Goal: Transaction & Acquisition: Purchase product/service

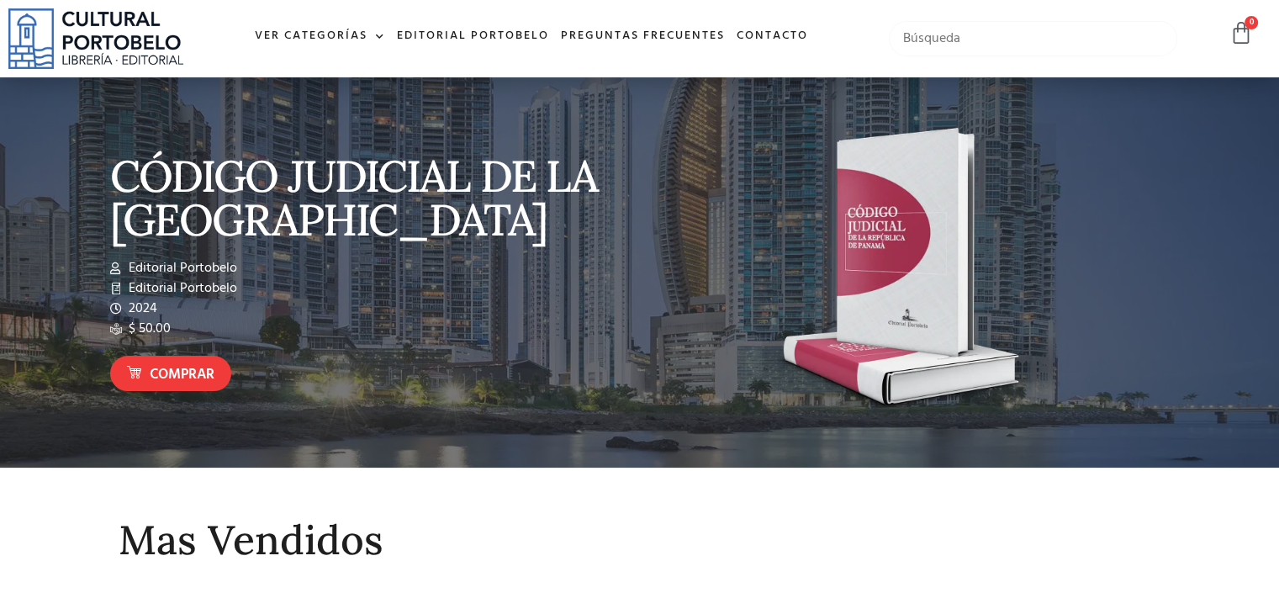
click at [1022, 38] on input "text" at bounding box center [1033, 38] width 288 height 35
type input "C+ODIGO FISCALJ"
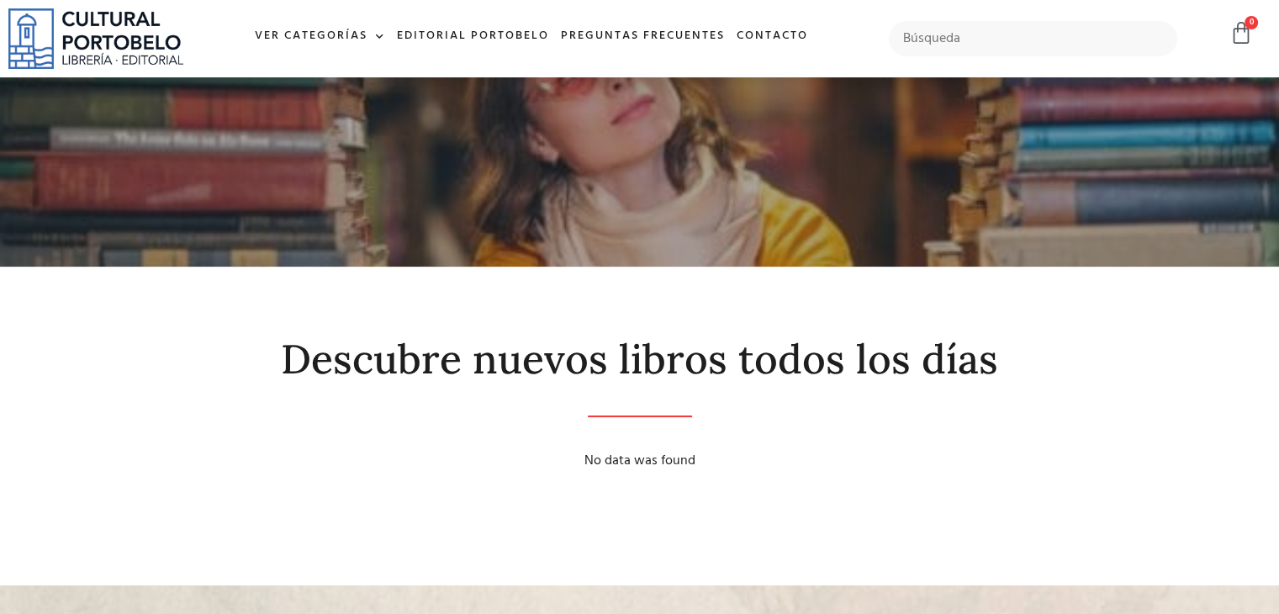
click at [964, 18] on div at bounding box center [1032, 39] width 305 height 52
click at [959, 38] on input "text" at bounding box center [1033, 38] width 288 height 35
type input "CÓDIGO FISCAL"
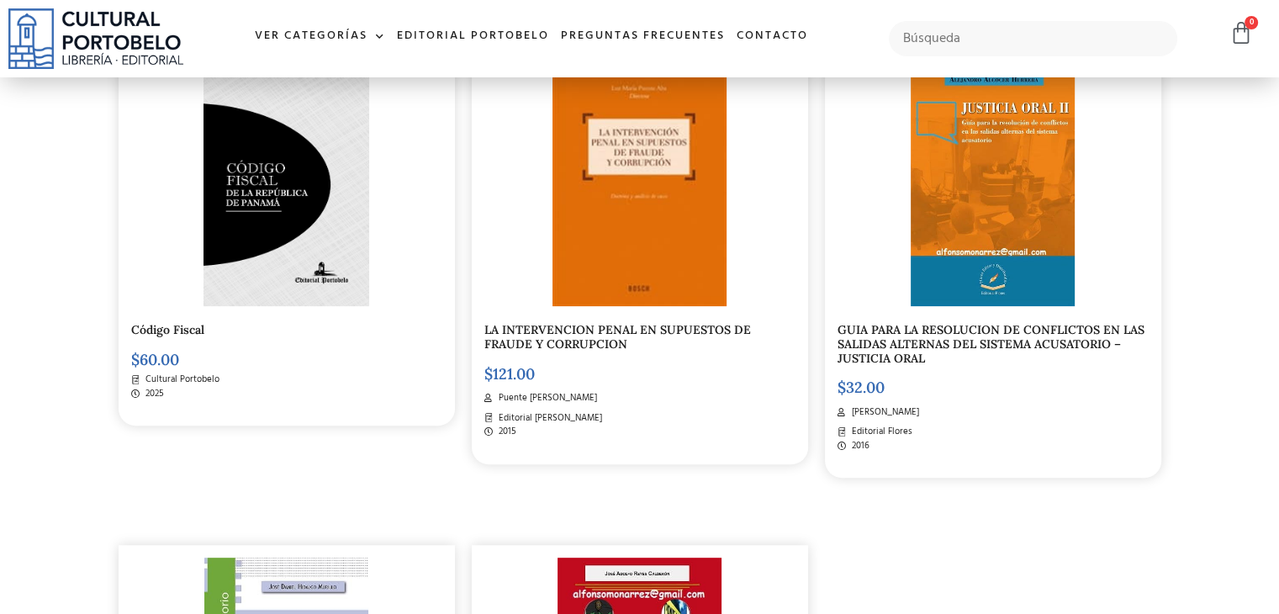
scroll to position [505, 0]
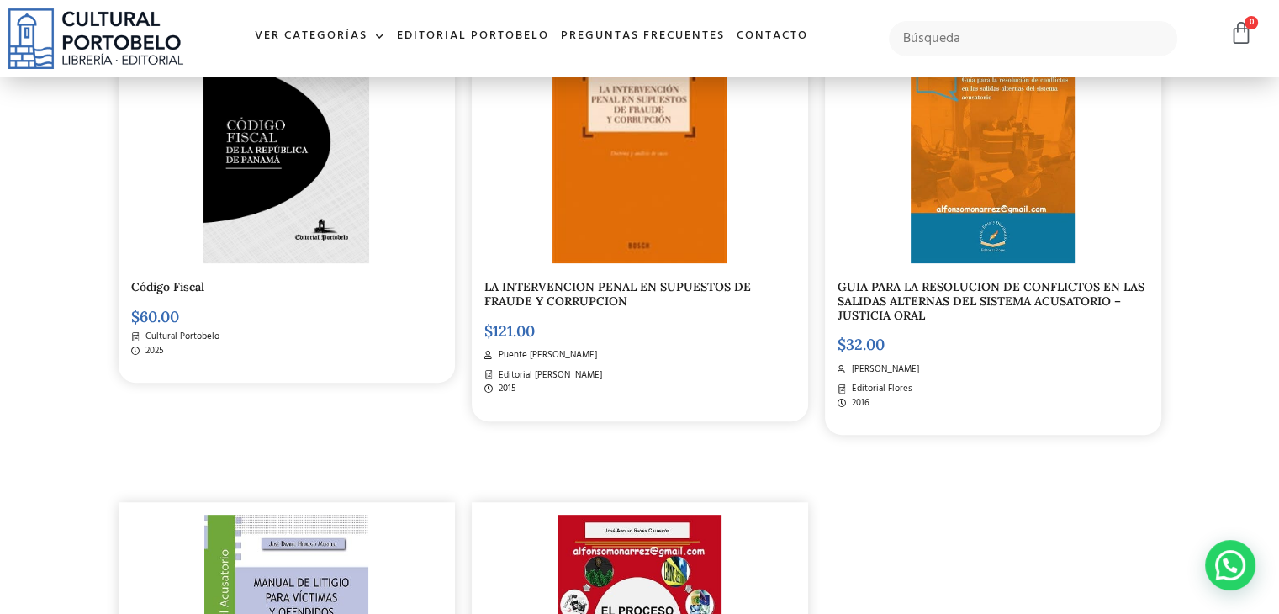
click at [292, 185] on img at bounding box center [285, 141] width 165 height 246
